Goal: Check status: Check status

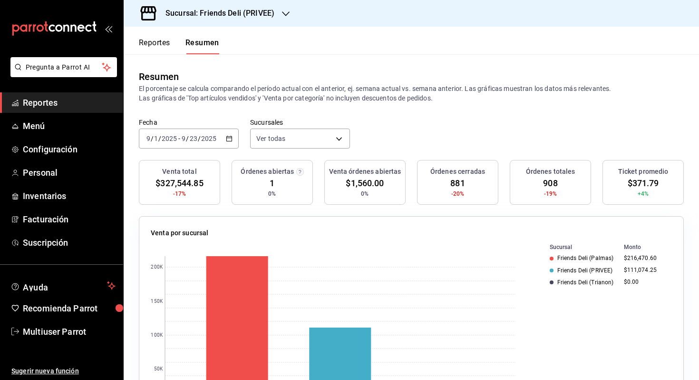
click at [164, 47] on button "Reportes" at bounding box center [154, 46] width 31 height 16
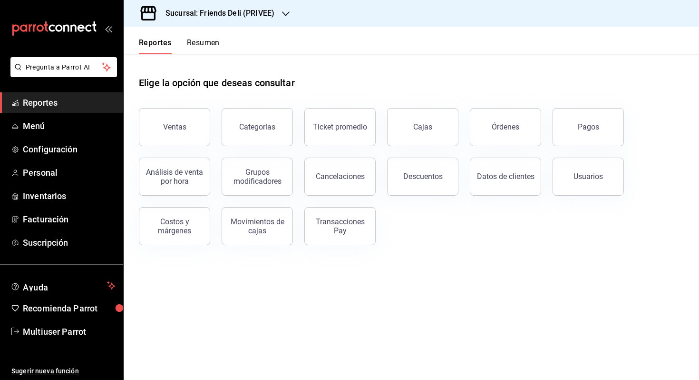
click at [575, 108] on div "Pagos" at bounding box center [582, 121] width 83 height 49
click at [570, 130] on button "Pagos" at bounding box center [588, 127] width 71 height 38
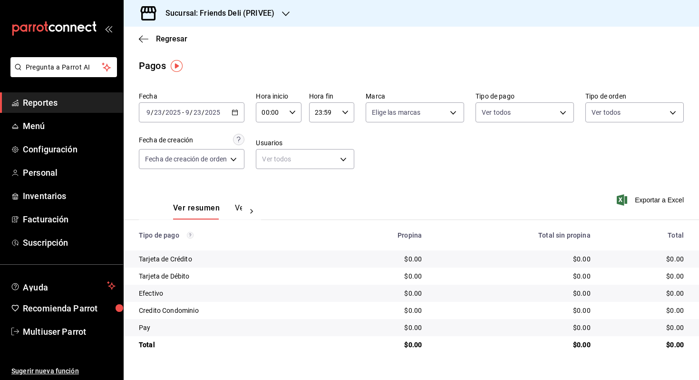
click at [177, 110] on input "2025" at bounding box center [173, 112] width 16 height 8
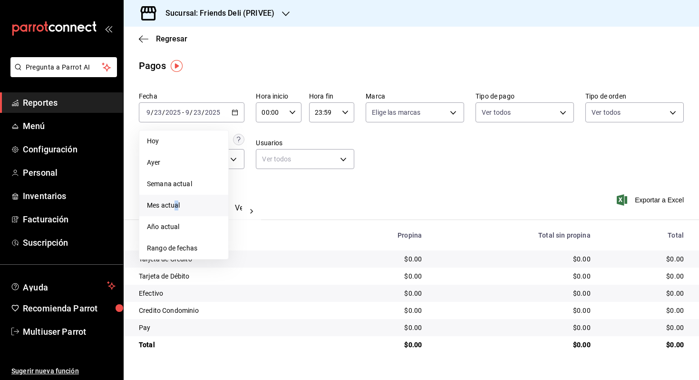
click at [177, 207] on span "Mes actual" at bounding box center [184, 205] width 74 height 10
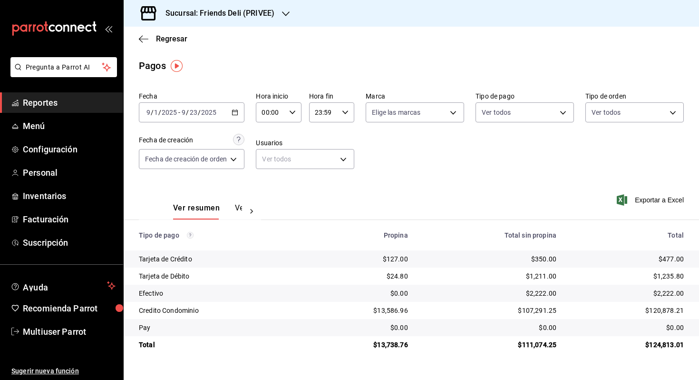
click at [289, 5] on div "Sucursal: Friends Deli (PRIVEE)" at bounding box center [212, 13] width 162 height 27
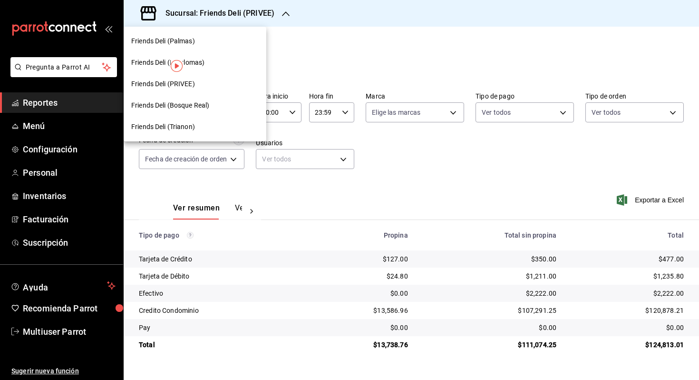
click at [209, 41] on div "Friends Deli (Palmas)" at bounding box center [195, 41] width 128 height 10
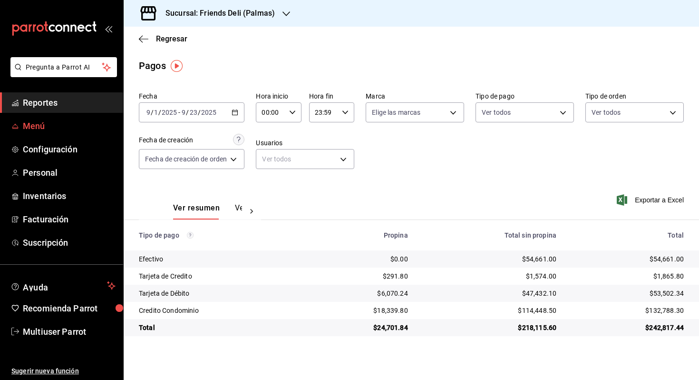
click at [67, 121] on span "Menú" at bounding box center [69, 125] width 93 height 13
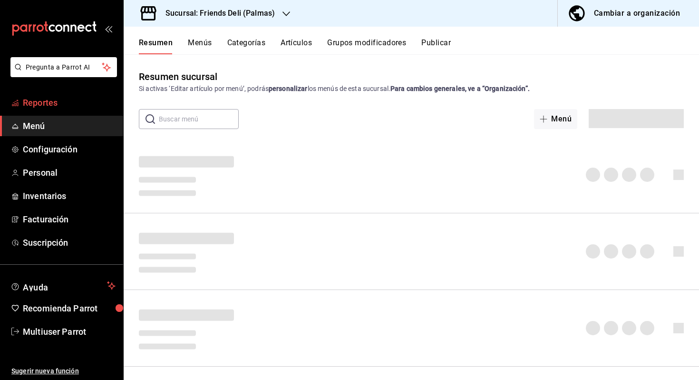
click at [77, 100] on span "Reportes" at bounding box center [69, 102] width 93 height 13
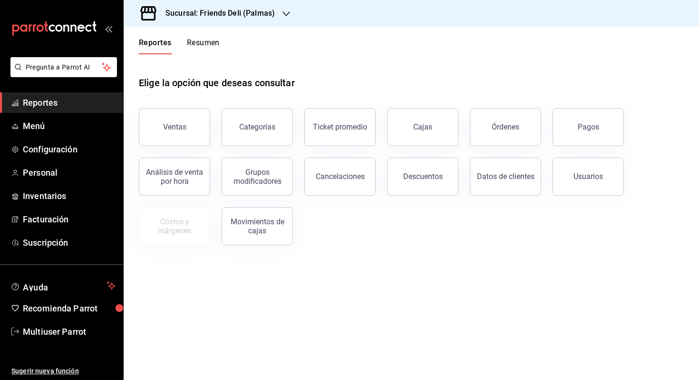
click at [213, 41] on button "Resumen" at bounding box center [203, 46] width 33 height 16
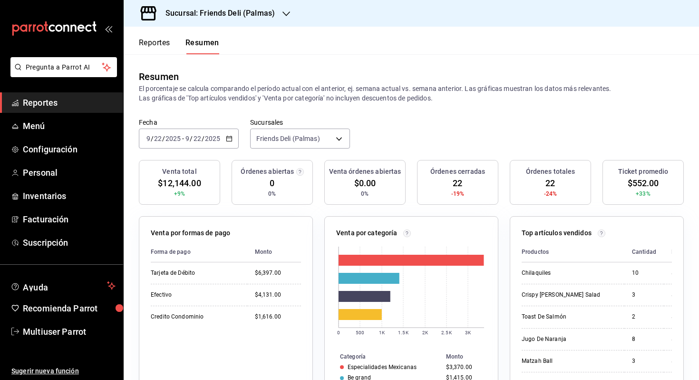
click at [220, 140] on input "2025" at bounding box center [213, 139] width 16 height 8
click at [200, 167] on span "Hoy" at bounding box center [184, 167] width 74 height 10
click at [316, 143] on body "Pregunta a Parrot AI Reportes Menú Configuración Personal Inventarios Facturaci…" at bounding box center [349, 190] width 699 height 380
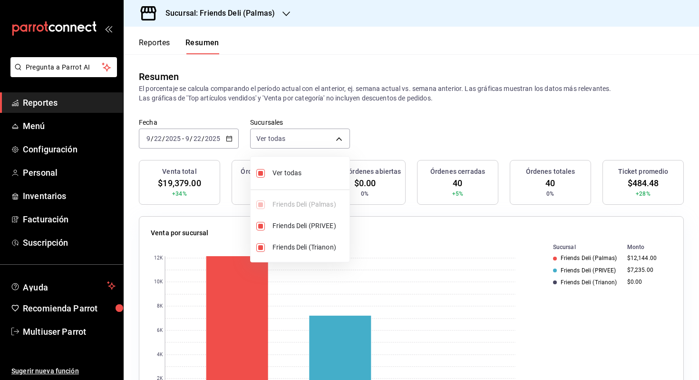
click at [330, 87] on div at bounding box center [349, 190] width 699 height 380
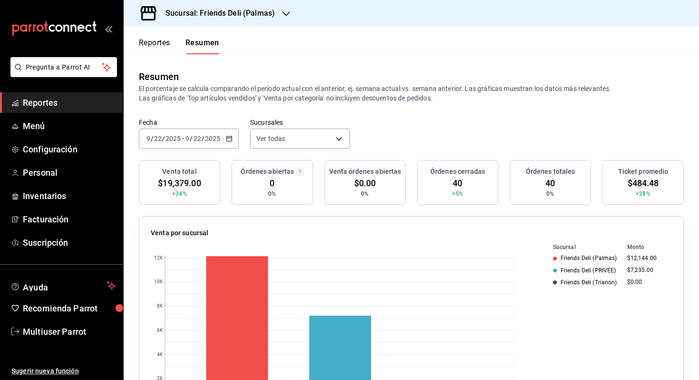
click at [226, 136] on icon "button" at bounding box center [229, 138] width 7 height 7
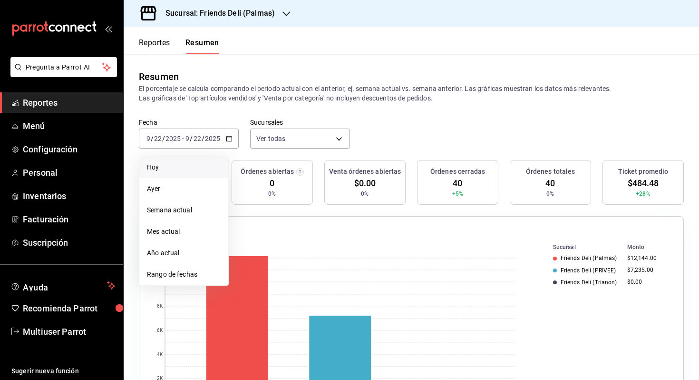
click at [206, 167] on span "Hoy" at bounding box center [184, 167] width 74 height 10
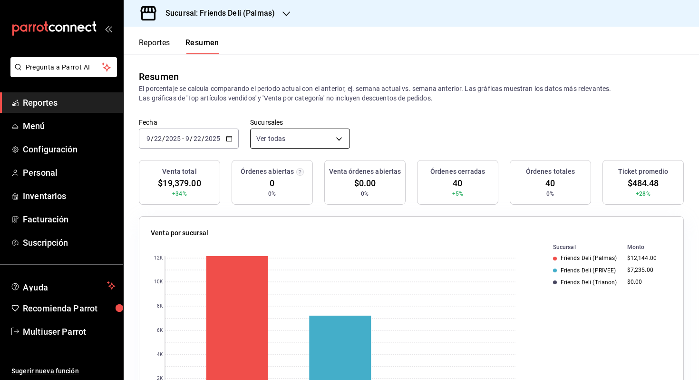
click at [291, 138] on body "Pregunta a Parrot AI Reportes Menú Configuración Personal Inventarios Facturaci…" at bounding box center [349, 190] width 699 height 380
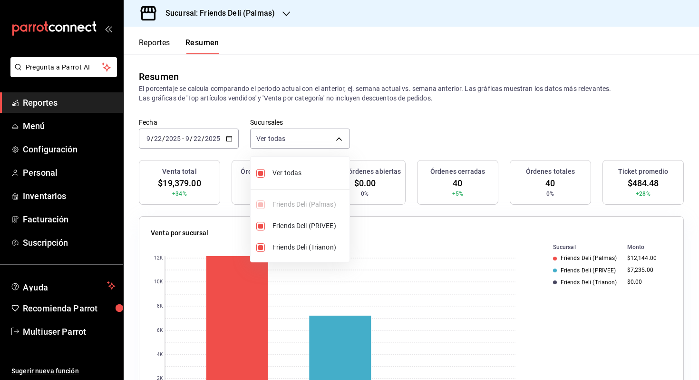
click at [283, 164] on li "Ver todas" at bounding box center [300, 172] width 99 height 25
type input "[object Object]"
checkbox input "false"
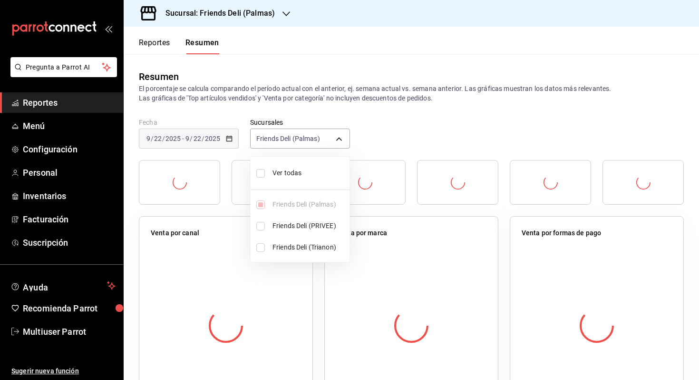
click at [279, 168] on span "Ver todas" at bounding box center [309, 173] width 73 height 10
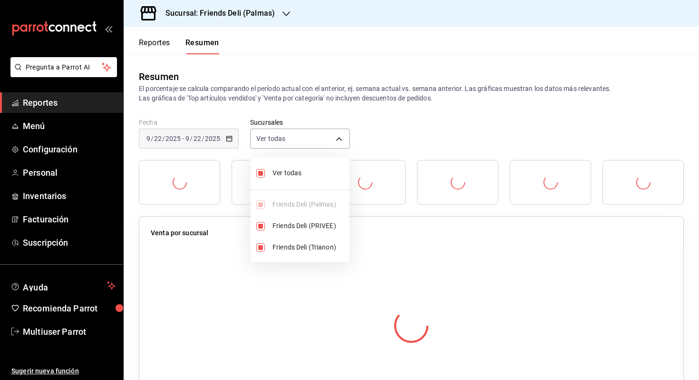
type input "[object Object],[object Object],[object Object]"
checkbox input "true"
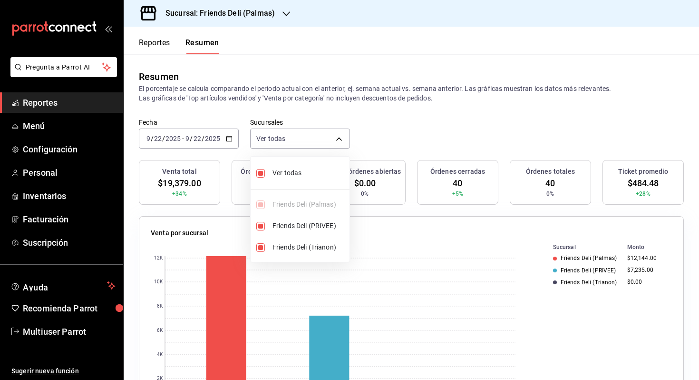
click at [376, 121] on div at bounding box center [349, 190] width 699 height 380
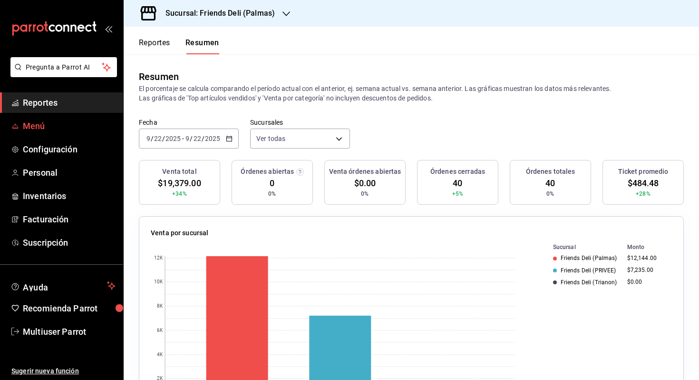
click at [78, 133] on link "Menú" at bounding box center [61, 126] width 123 height 20
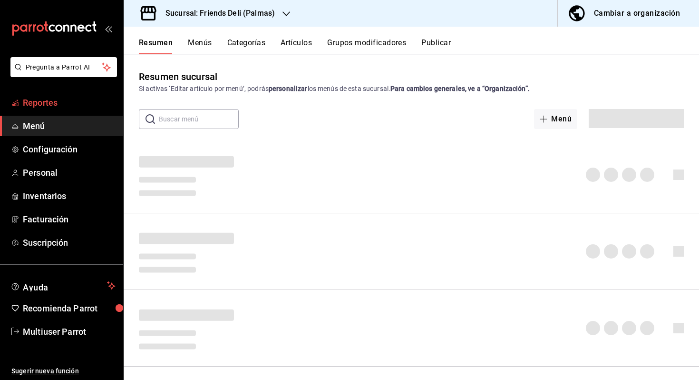
click at [51, 103] on span "Reportes" at bounding box center [69, 102] width 93 height 13
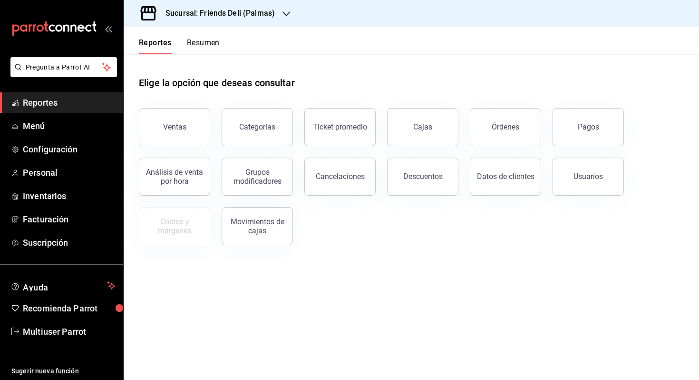
click at [201, 46] on button "Resumen" at bounding box center [203, 46] width 33 height 16
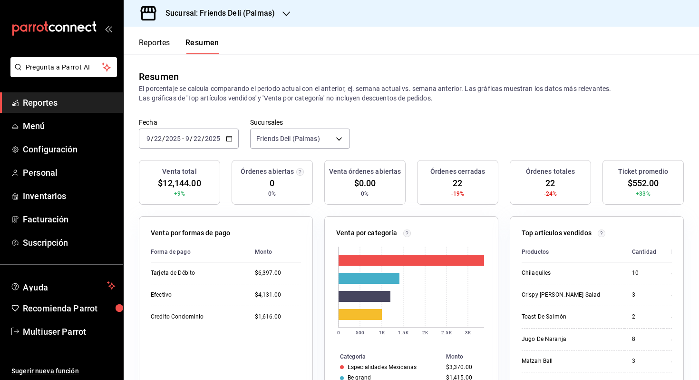
click at [216, 139] on input "2025" at bounding box center [213, 139] width 16 height 8
click at [203, 157] on li "Hoy" at bounding box center [183, 167] width 89 height 21
click at [328, 139] on body "Pregunta a Parrot AI Reportes Menú Configuración Personal Inventarios Facturaci…" at bounding box center [349, 190] width 699 height 380
click at [315, 169] on span "Ver todas" at bounding box center [309, 173] width 73 height 10
type input "[object Object],[object Object],[object Object]"
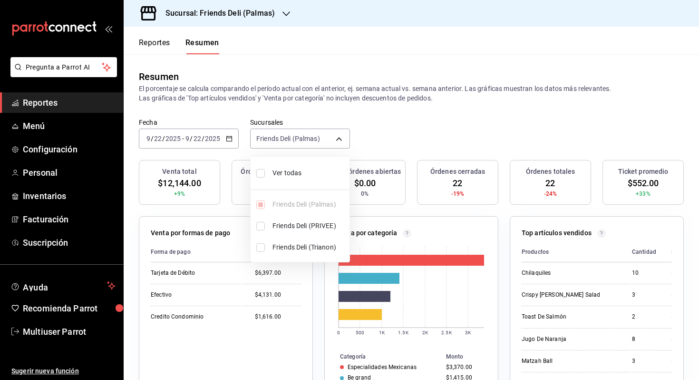
checkbox input "true"
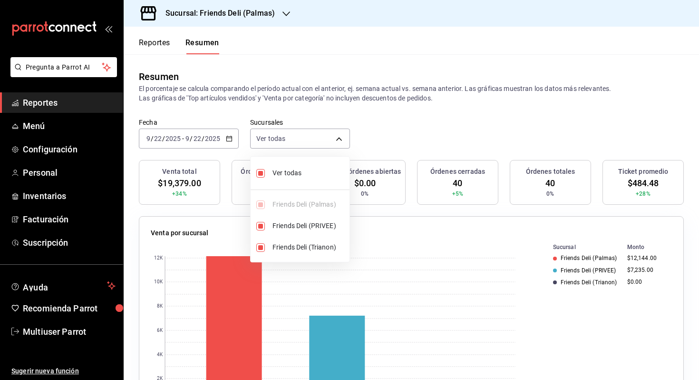
click at [399, 134] on div at bounding box center [349, 190] width 699 height 380
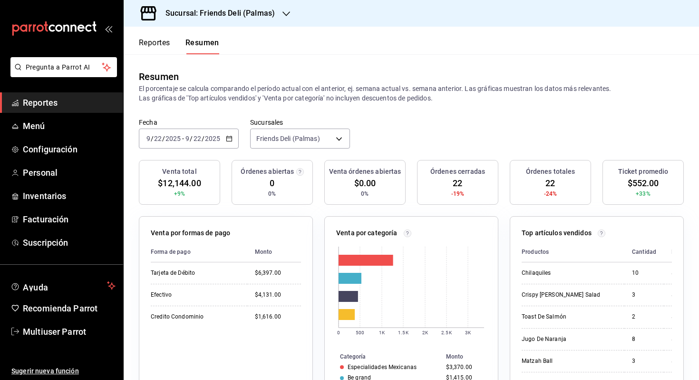
click at [208, 135] on input "2025" at bounding box center [213, 139] width 16 height 8
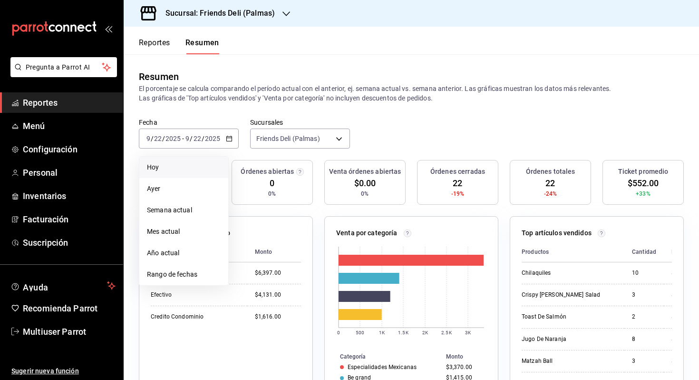
click at [185, 166] on span "Hoy" at bounding box center [184, 167] width 74 height 10
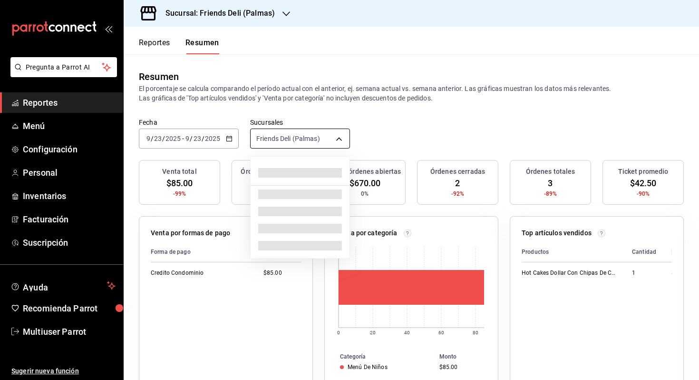
click at [305, 140] on body "Pregunta a Parrot AI Reportes Menú Configuración Personal Inventarios Facturaci…" at bounding box center [349, 190] width 699 height 380
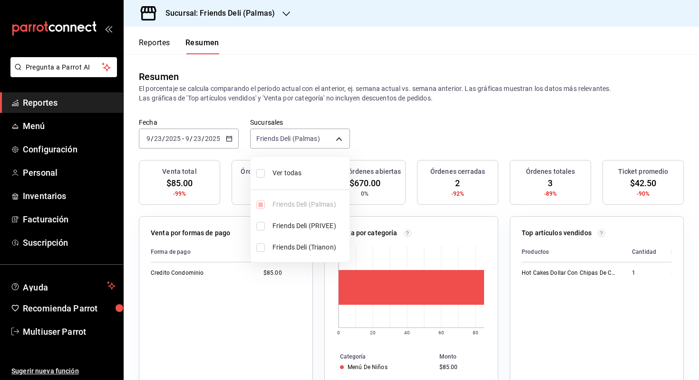
click at [298, 171] on span "Ver todas" at bounding box center [309, 173] width 73 height 10
type input "[object Object],[object Object],[object Object]"
checkbox input "true"
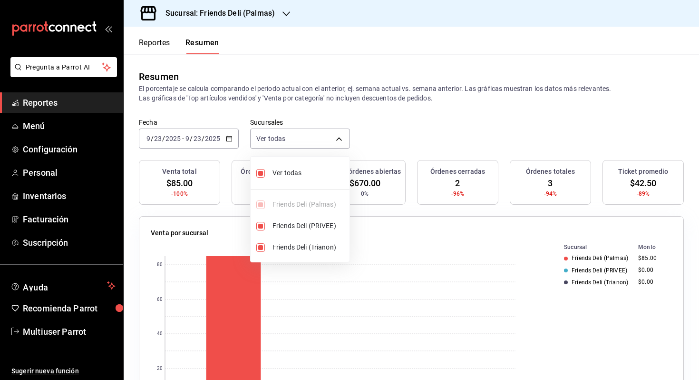
click at [391, 125] on div at bounding box center [349, 190] width 699 height 380
